Goal: Transaction & Acquisition: Obtain resource

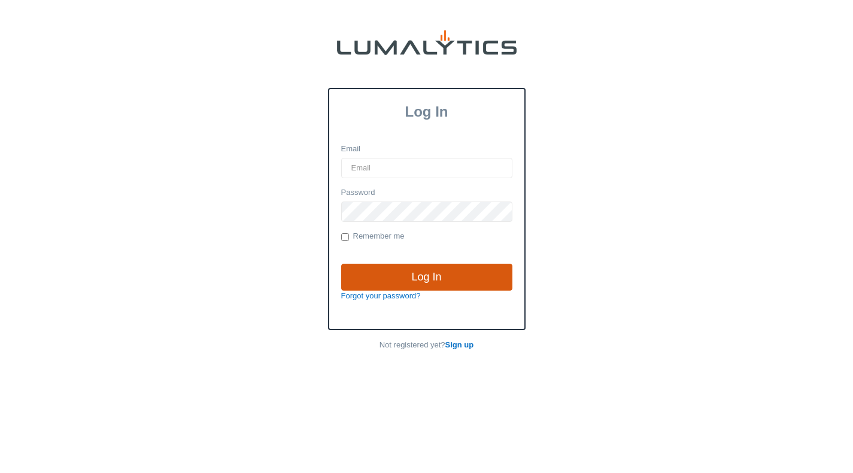
type input "[EMAIL_ADDRESS][DOMAIN_NAME]"
click at [484, 273] on input "Log In" at bounding box center [426, 278] width 171 height 28
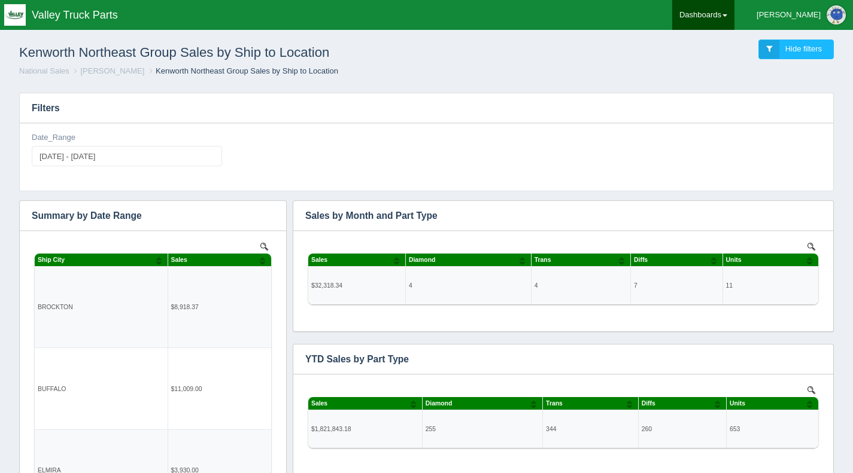
click at [734, 10] on link "Dashboards" at bounding box center [703, 15] width 62 height 30
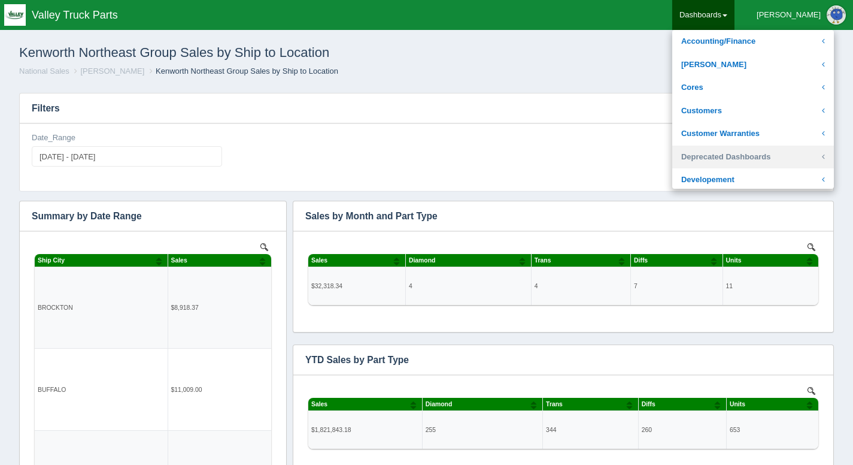
click at [796, 157] on link "Deprecated Dashboards" at bounding box center [753, 156] width 162 height 23
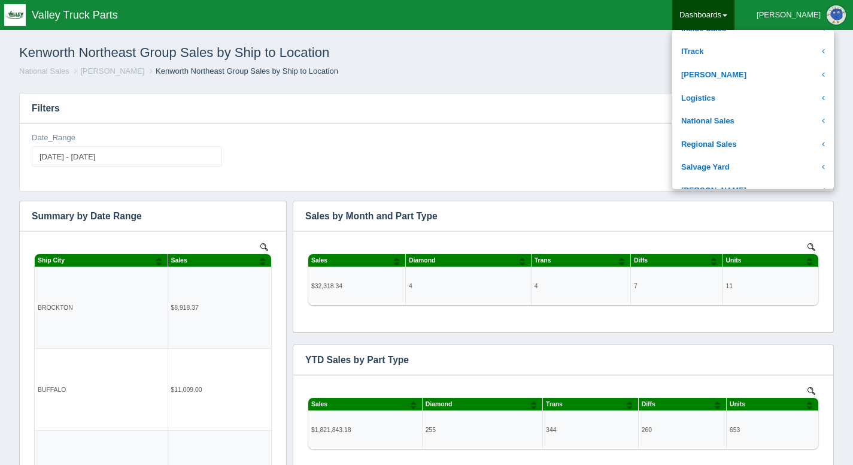
scroll to position [796, 0]
click at [762, 108] on link "National Sales" at bounding box center [753, 119] width 162 height 23
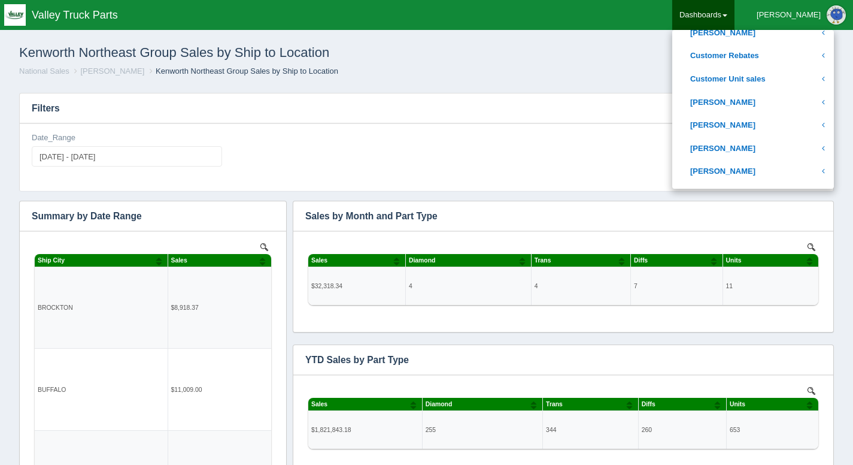
scroll to position [332, 0]
click at [760, 120] on link "[PERSON_NAME]" at bounding box center [753, 124] width 162 height 23
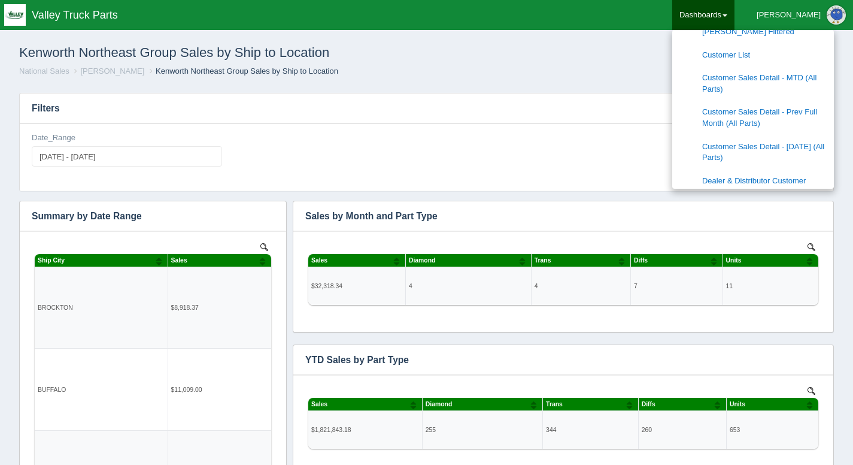
scroll to position [575, 0]
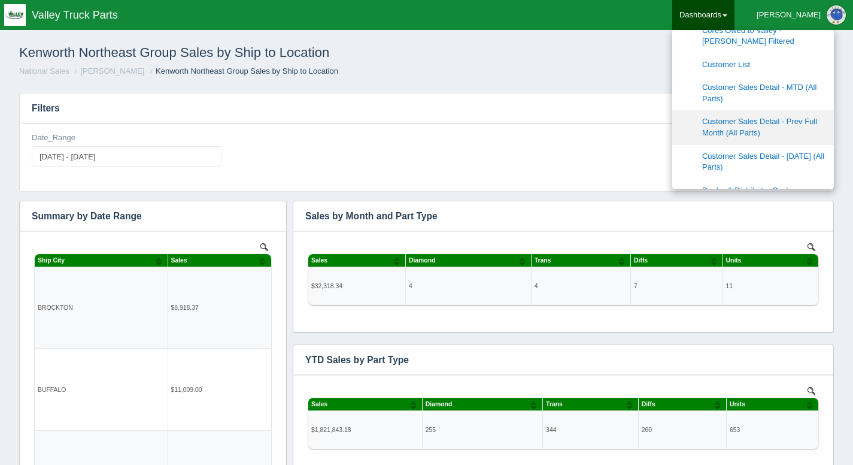
click at [811, 117] on link "Customer Sales Detail - Prev Full Month (All Parts)" at bounding box center [753, 127] width 162 height 34
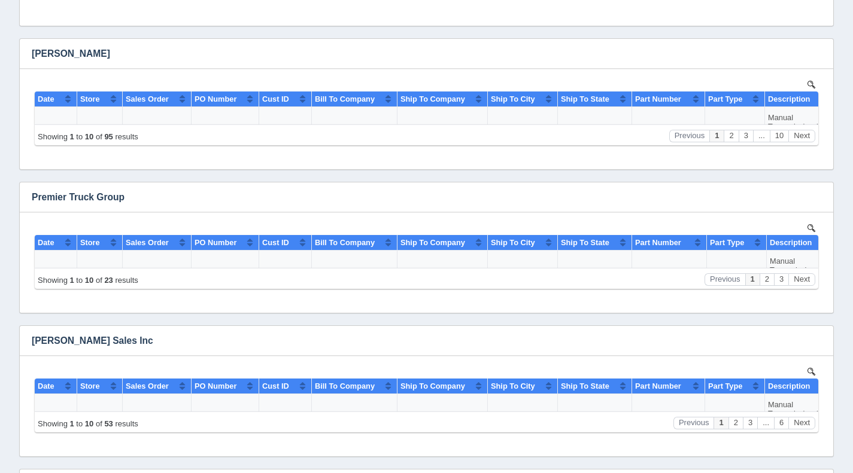
scroll to position [3961, 0]
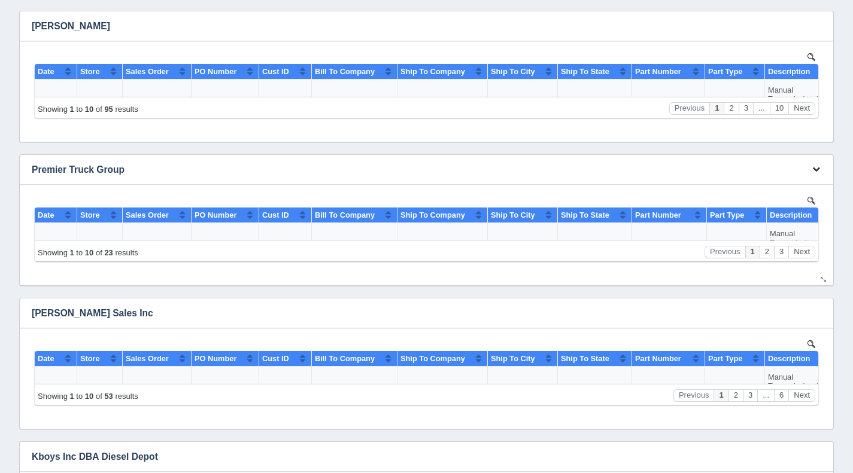
click at [816, 171] on icon "button" at bounding box center [816, 169] width 8 height 8
click at [764, 181] on link "Download CSV" at bounding box center [776, 187] width 96 height 17
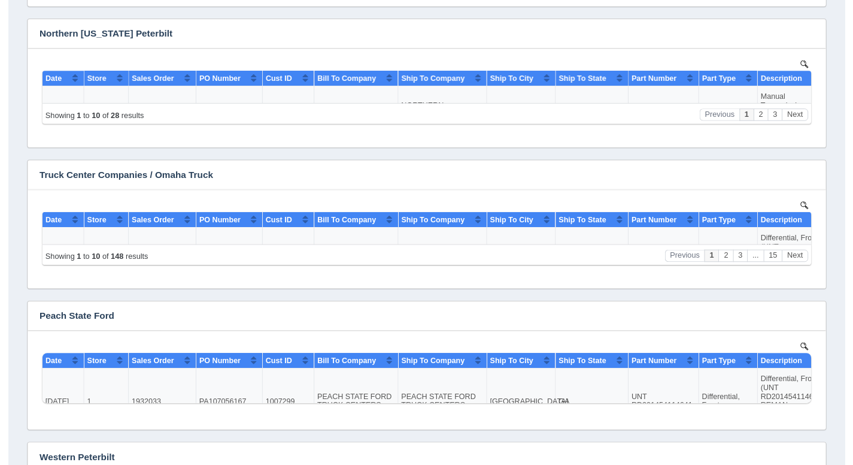
scroll to position [0, 0]
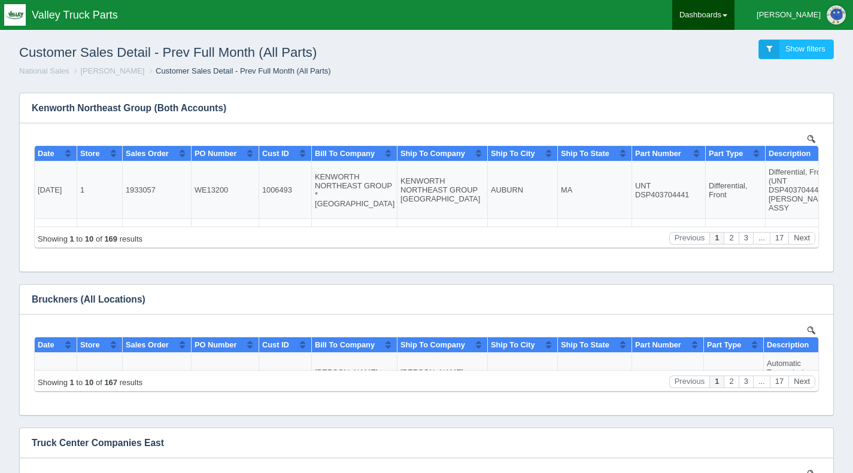
click at [734, 10] on link "Dashboards" at bounding box center [703, 15] width 62 height 30
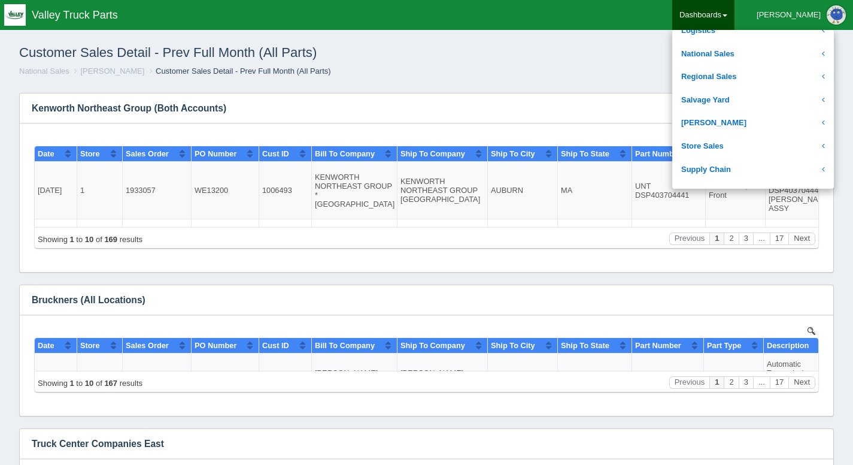
scroll to position [266, 0]
click at [761, 53] on link "National Sales" at bounding box center [753, 52] width 162 height 23
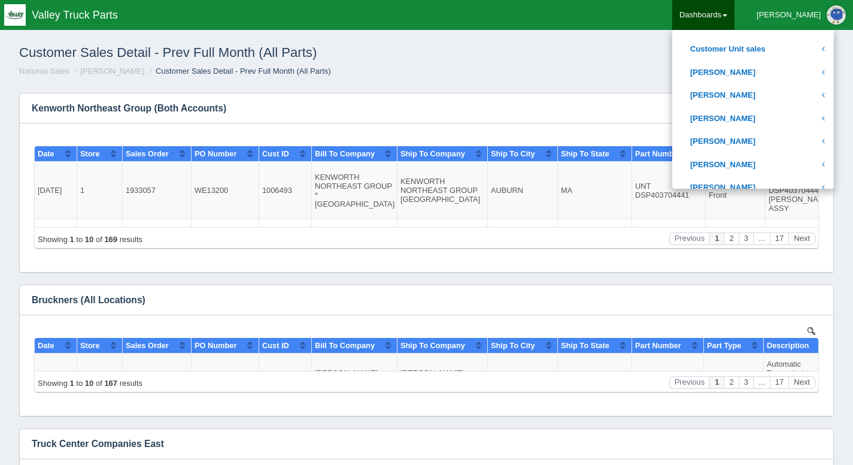
scroll to position [362, 0]
click at [746, 98] on link "[PERSON_NAME]" at bounding box center [753, 94] width 162 height 23
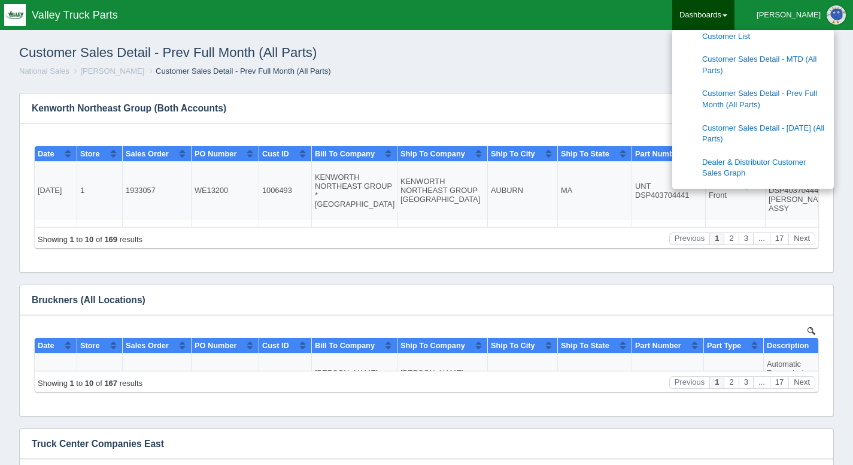
scroll to position [604, 0]
click at [818, 123] on link "Customer Sales Detail - [DATE] (All Parts)" at bounding box center [753, 133] width 162 height 34
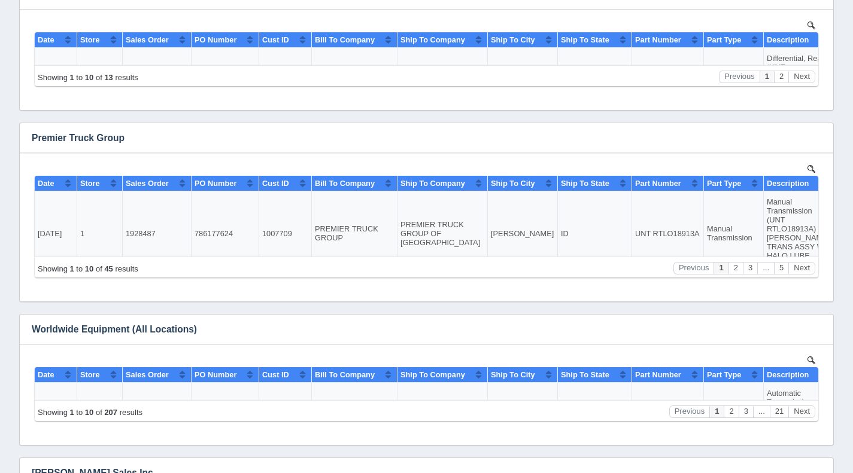
scroll to position [3506, 0]
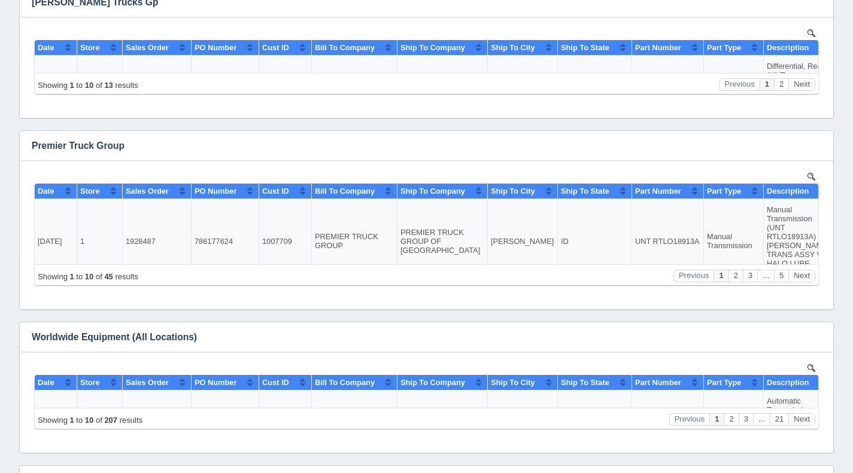
click at [816, 140] on button "button" at bounding box center [816, 145] width 16 height 19
click at [775, 159] on link "Download CSV" at bounding box center [776, 163] width 96 height 17
click at [296, 239] on td "1007709" at bounding box center [285, 241] width 53 height 84
drag, startPoint x: 289, startPoint y: 239, endPoint x: 263, endPoint y: 241, distance: 25.9
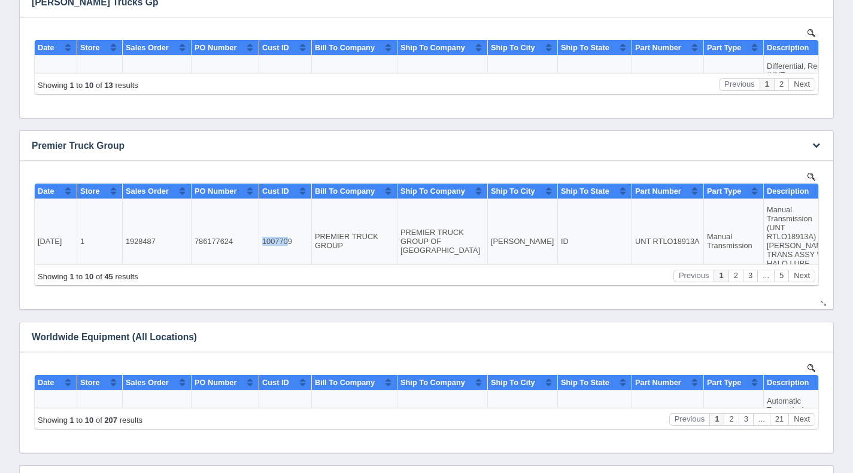
click at [263, 241] on td "1007709" at bounding box center [285, 241] width 53 height 84
click at [272, 241] on td "1007709" at bounding box center [285, 241] width 53 height 84
drag, startPoint x: 290, startPoint y: 238, endPoint x: 246, endPoint y: 235, distance: 44.4
click at [246, 235] on tr "2025-08-22 1 1928487 786177624 1007709 PREMIER TRUCK GROUP PREMIER TRUCK GROUP …" at bounding box center [505, 241] width 941 height 84
click at [268, 239] on td "1007709" at bounding box center [285, 241] width 53 height 84
